Goal: Task Accomplishment & Management: Complete application form

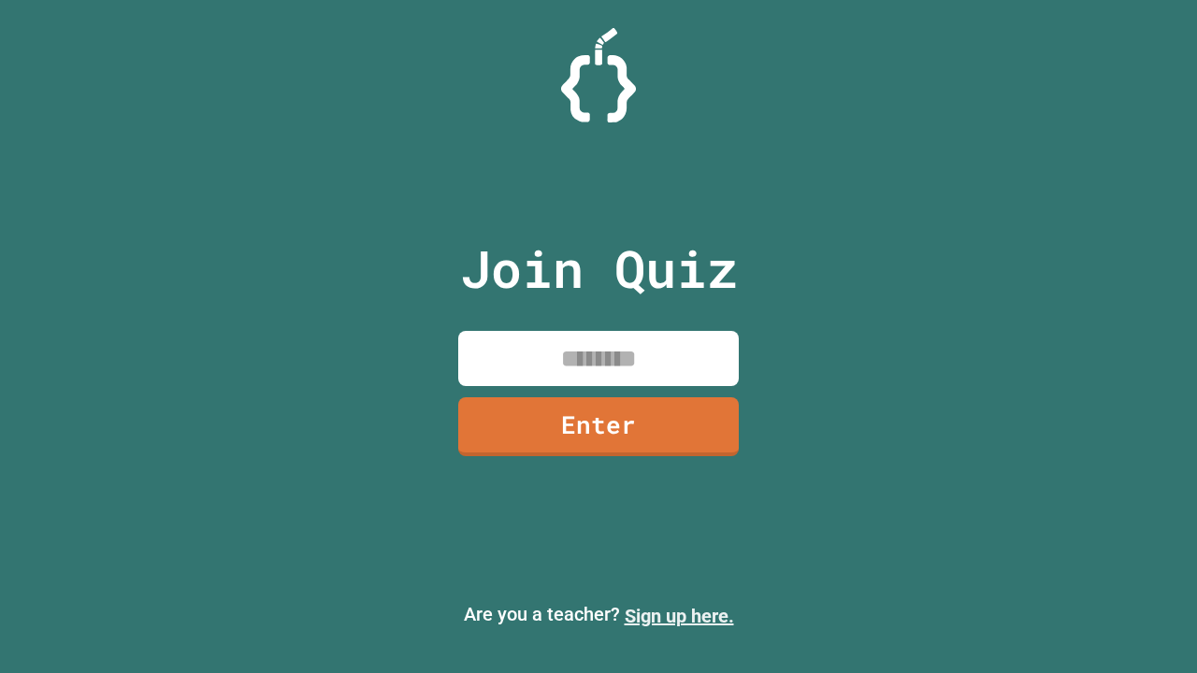
click at [679, 616] on link "Sign up here." at bounding box center [679, 616] width 109 height 22
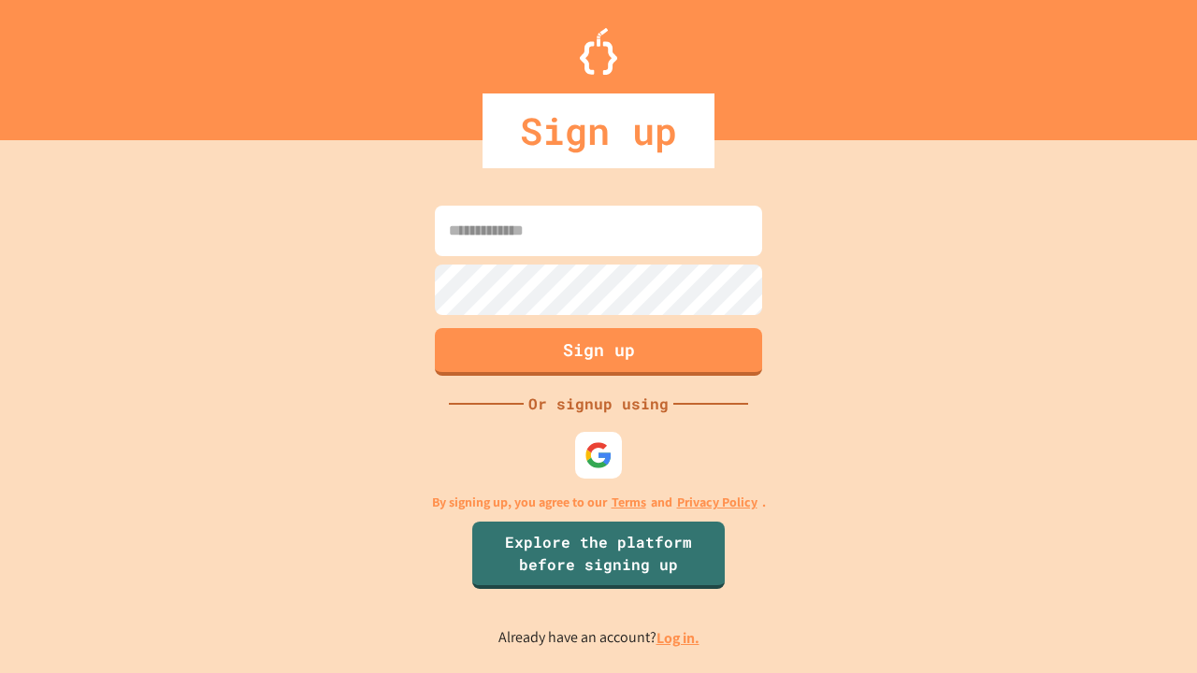
click at [679, 638] on link "Log in." at bounding box center [678, 639] width 43 height 20
